Goal: Task Accomplishment & Management: Complete application form

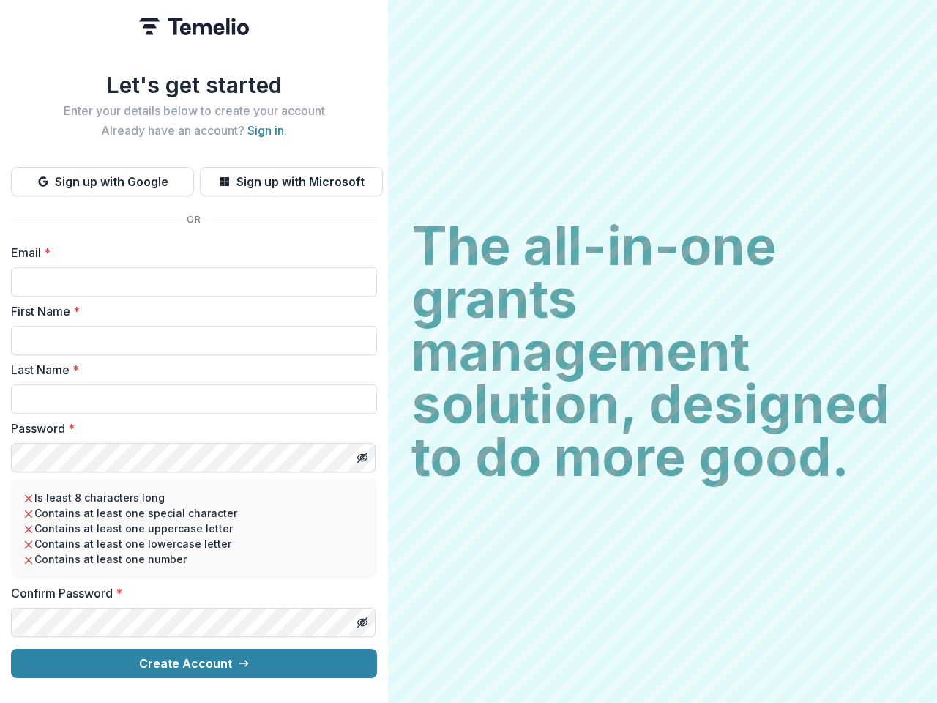
click at [468, 351] on h2 "The all-in-one grants management solution, designed to do more good." at bounding box center [662, 351] width 502 height 263
click at [102, 176] on button "Sign up with Google" at bounding box center [102, 181] width 183 height 29
click at [291, 176] on button "Sign up with Microsoft" at bounding box center [291, 181] width 183 height 29
click at [362, 453] on line "Toggle password visibility" at bounding box center [362, 457] width 9 height 9
click at [362, 618] on line "Toggle password visibility" at bounding box center [362, 622] width 9 height 9
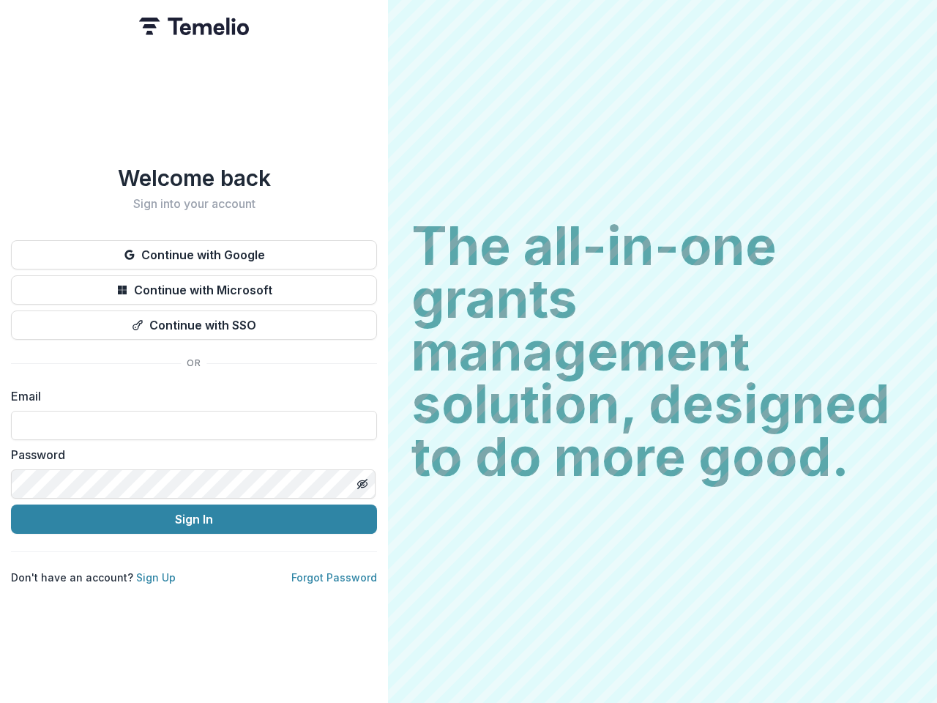
click at [468, 351] on h2 "The all-in-one grants management solution, designed to do more good." at bounding box center [662, 351] width 502 height 263
click at [194, 249] on button "Continue with Google" at bounding box center [194, 254] width 366 height 29
click at [194, 284] on button "Continue with Microsoft" at bounding box center [194, 289] width 366 height 29
click at [194, 319] on button "Continue with SSO" at bounding box center [194, 324] width 366 height 29
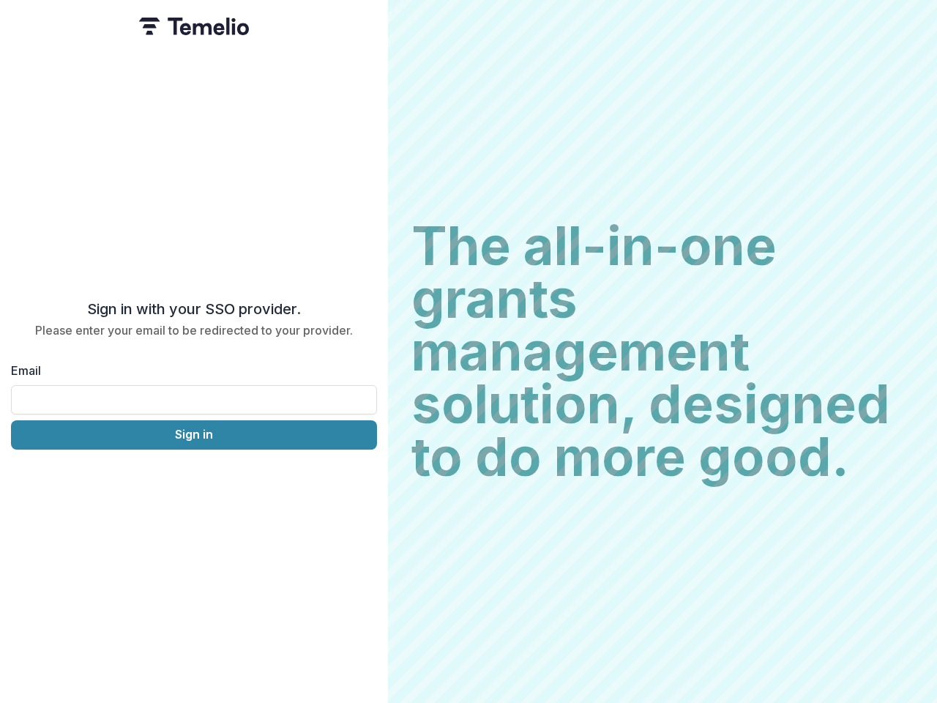
click at [362, 478] on div "Sign in with your SSO provider. Please enter your email to be redirected to you…" at bounding box center [194, 351] width 388 height 703
